Goal: Task Accomplishment & Management: Complete application form

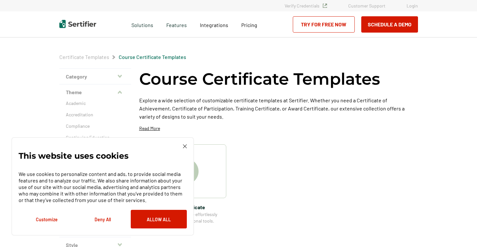
click at [185, 144] on div "This website uses cookies We use cookies to personalize content and ads, to pro…" at bounding box center [102, 186] width 183 height 98
click at [182, 148] on div "This website uses cookies We use cookies to personalize content and ads, to pro…" at bounding box center [103, 186] width 168 height 84
click at [185, 144] on img at bounding box center [185, 146] width 4 height 4
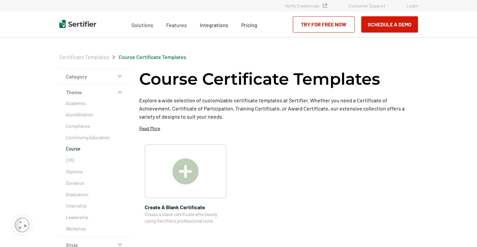
click at [316, 28] on link "Try for Free Now" at bounding box center [324, 24] width 62 height 16
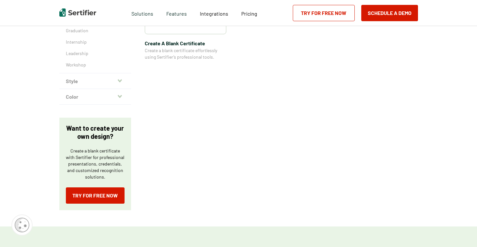
scroll to position [171, 0]
